Goal: Information Seeking & Learning: Learn about a topic

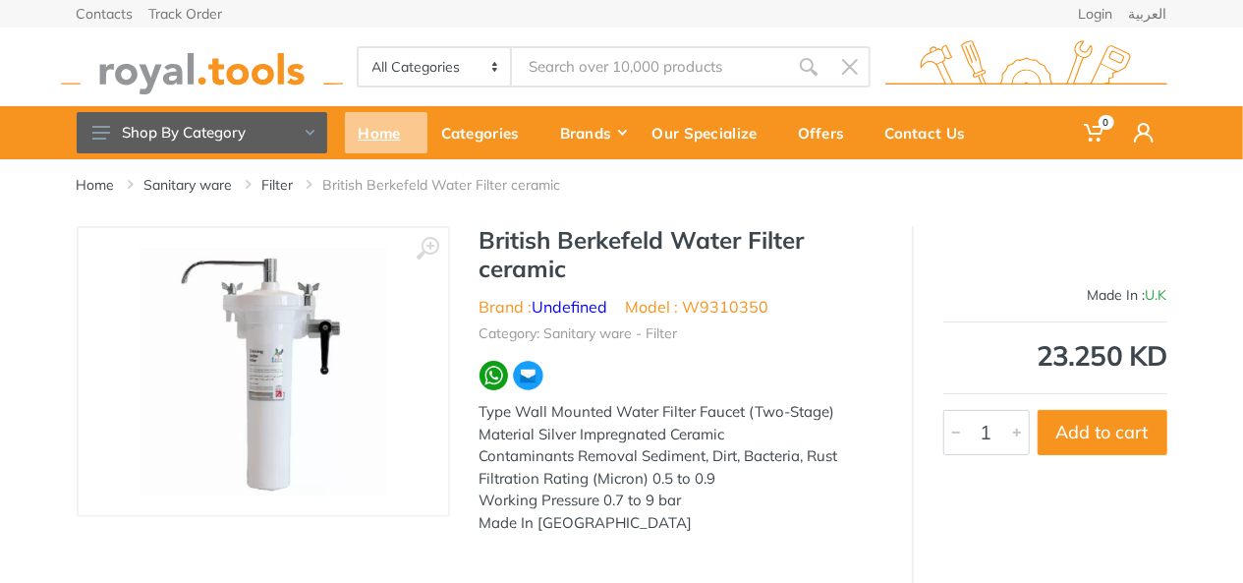
click at [397, 124] on div "Home" at bounding box center [386, 132] width 83 height 41
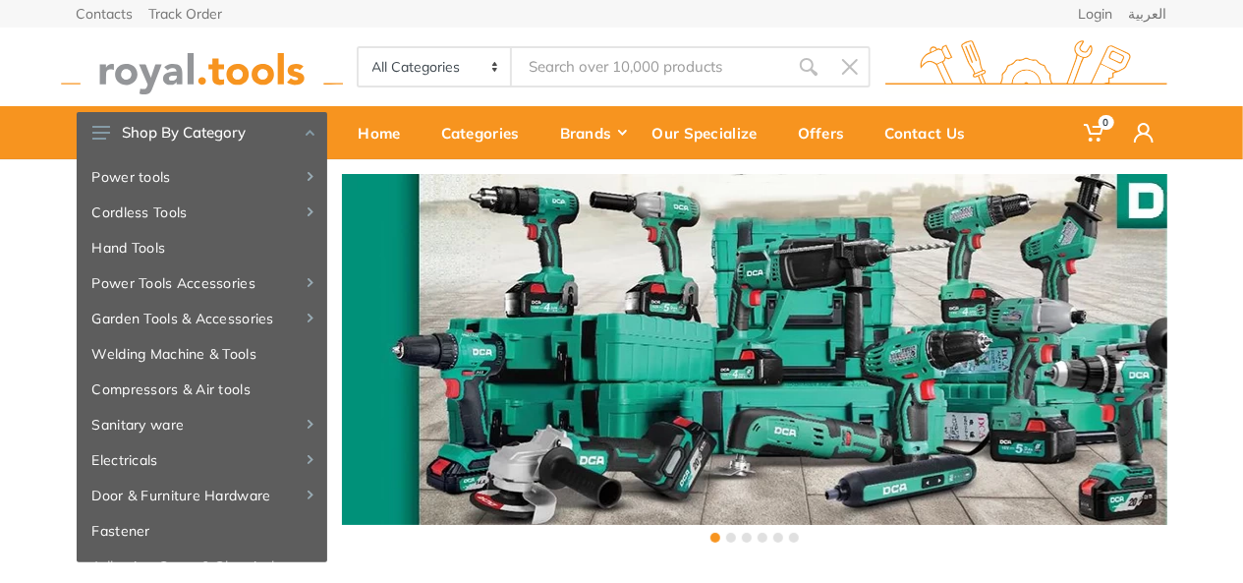
click at [489, 72] on select "All Categories Power tools Cordless Tools Hand Tools Power Tools Accessories Ga…" at bounding box center [436, 66] width 154 height 37
select select "2"
click at [359, 48] on select "All Categories Power tools Cordless Tools Hand Tools Power Tools Accessories Ga…" at bounding box center [436, 66] width 154 height 37
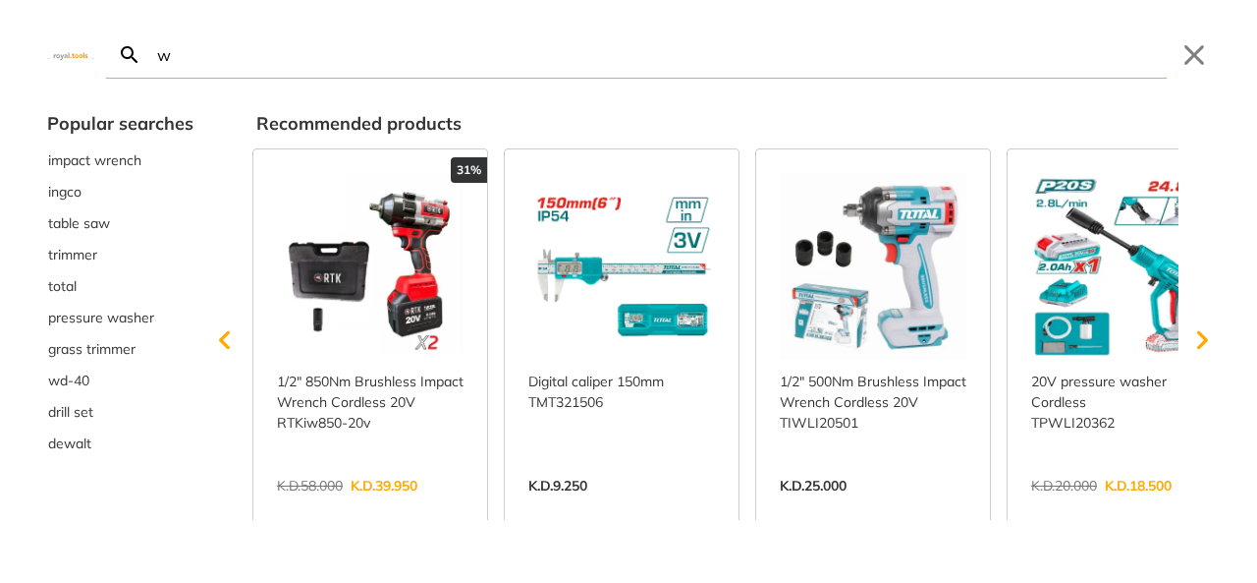
type input "w"
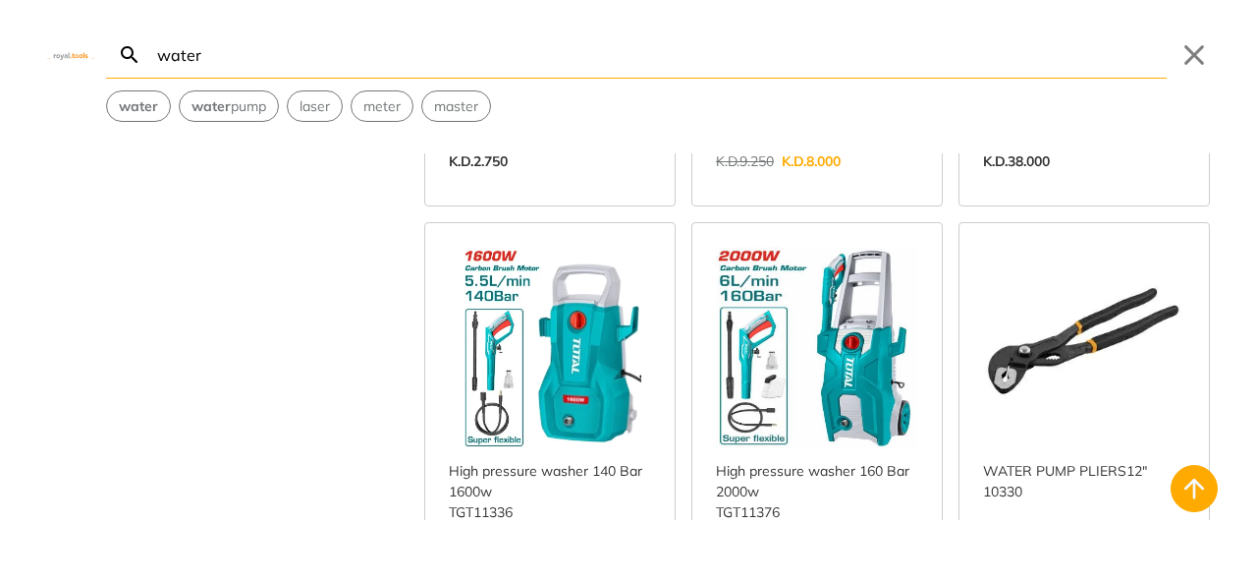
scroll to position [1572, 0]
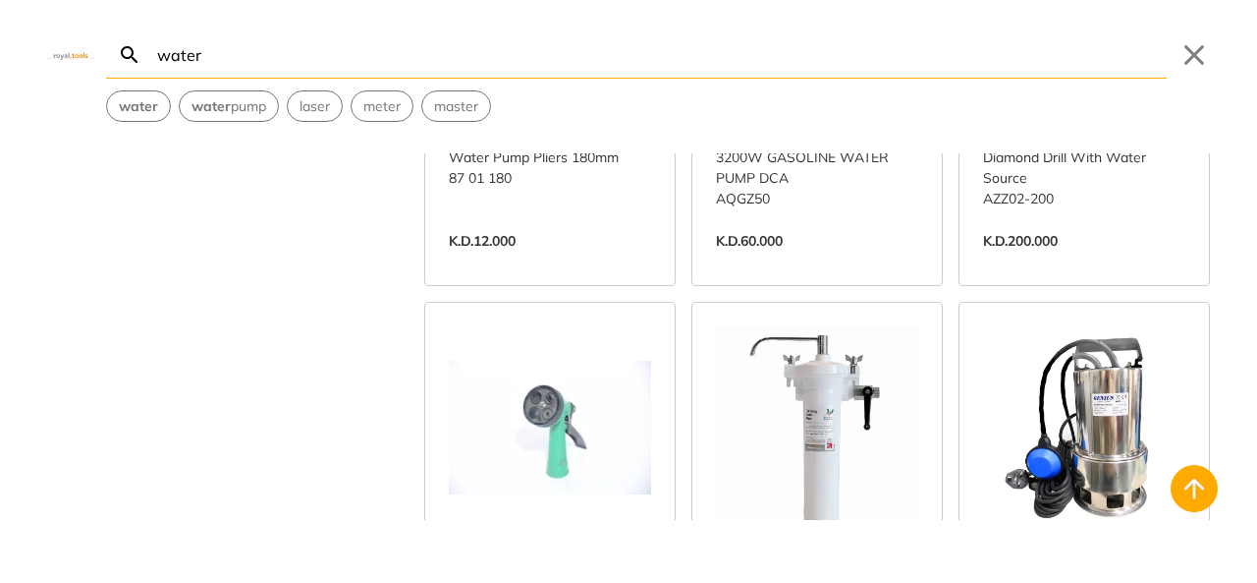
scroll to position [3340, 0]
type input "water"
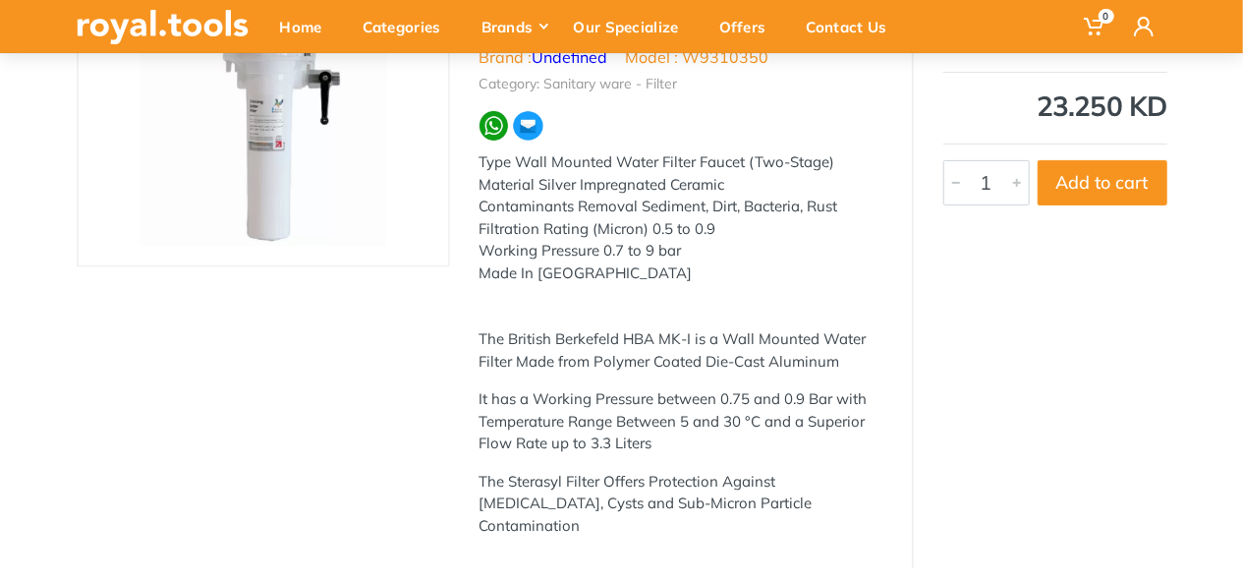
type input "water"
